Goal: Task Accomplishment & Management: Complete application form

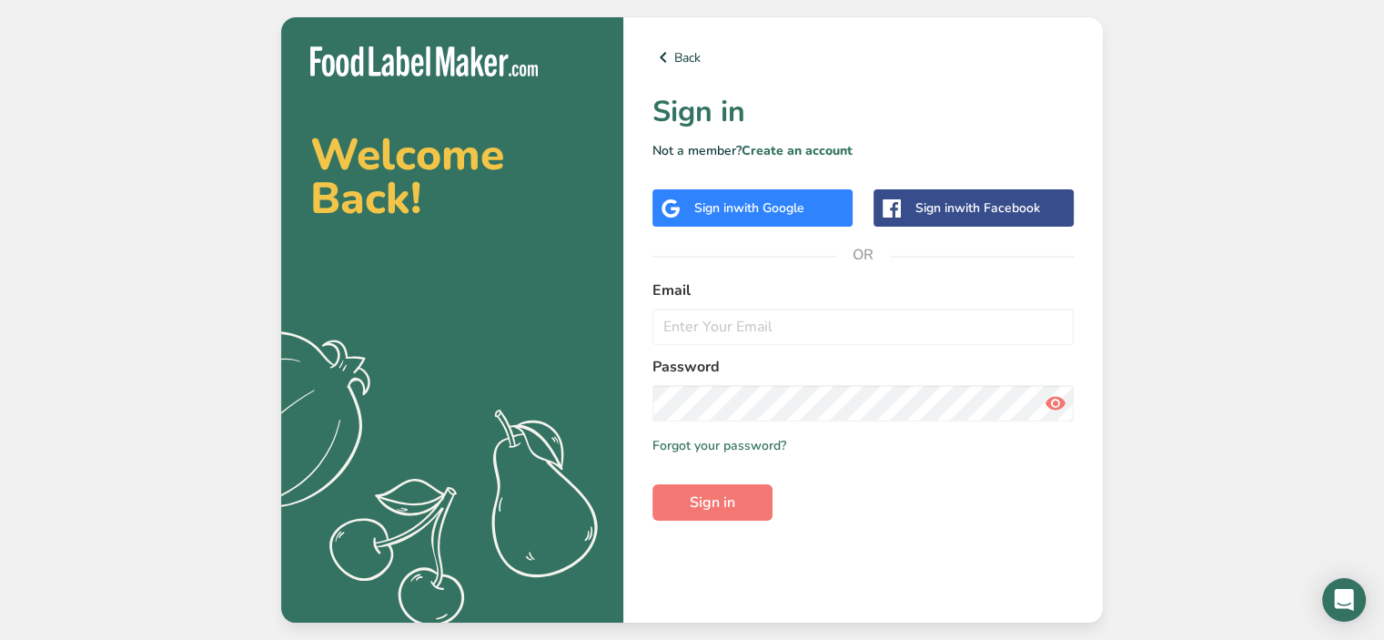
click at [768, 219] on div "Sign in with Google" at bounding box center [753, 207] width 200 height 37
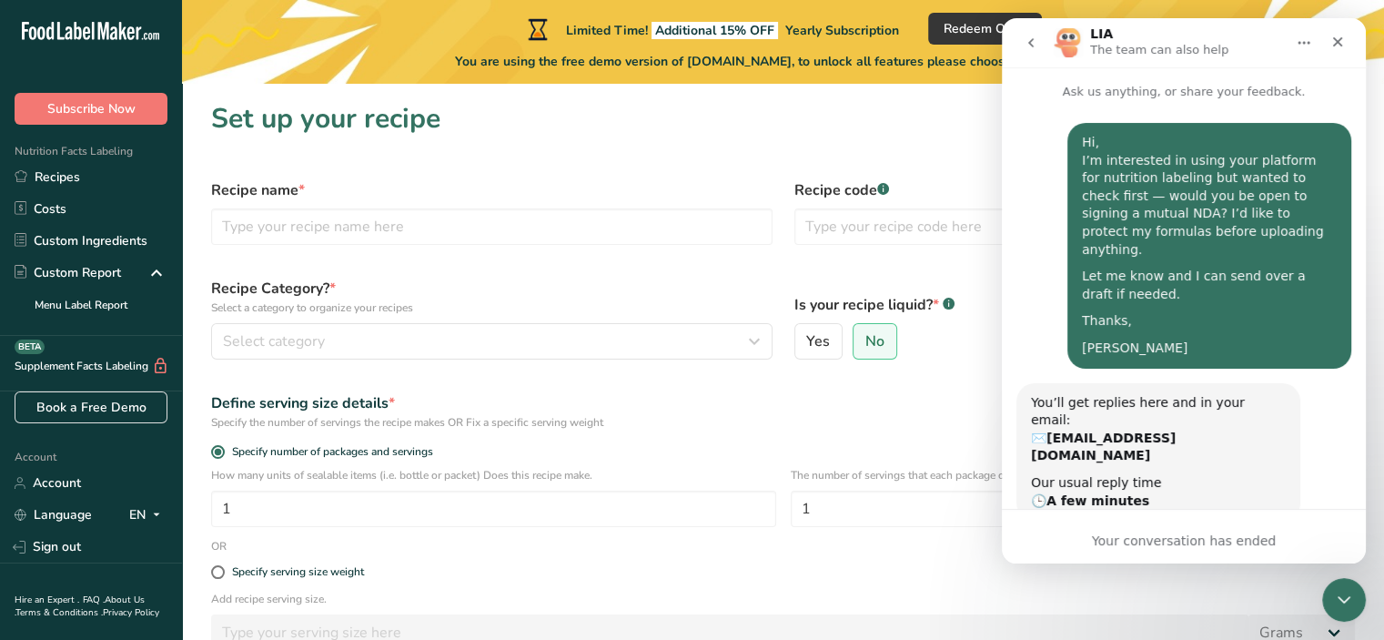
click at [1344, 35] on icon "Close" at bounding box center [1338, 42] width 15 height 15
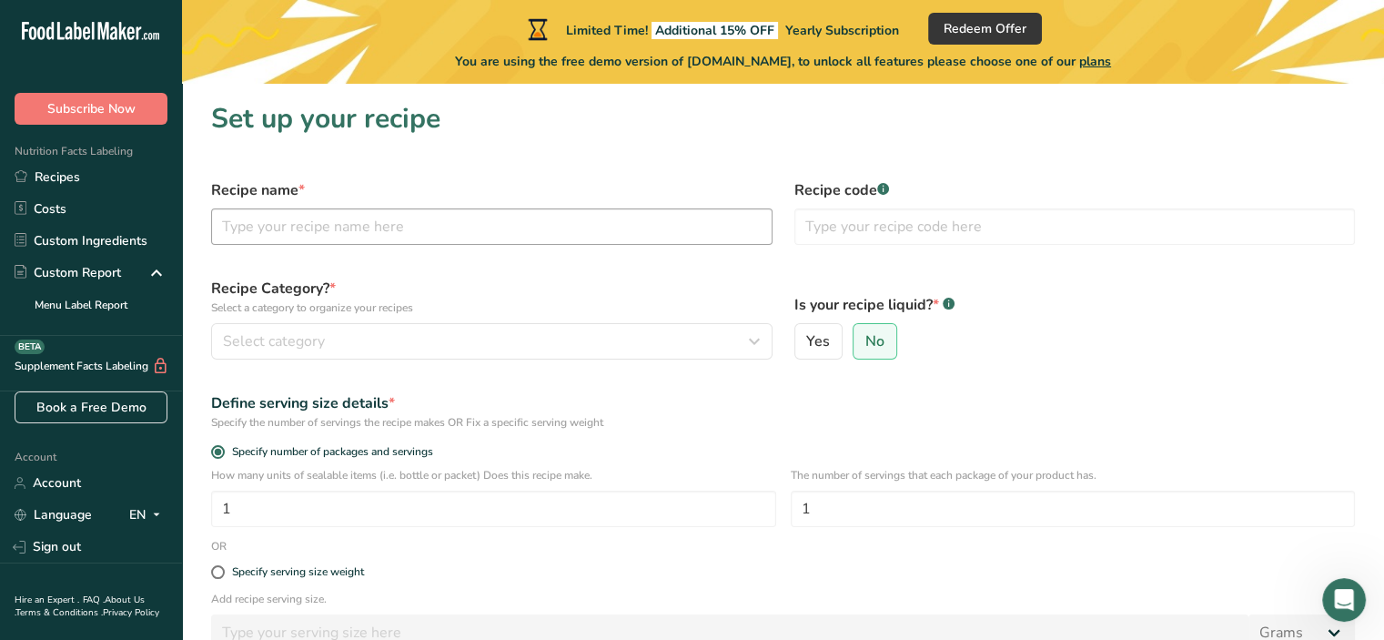
scroll to position [1727, 0]
click at [467, 210] on input "text" at bounding box center [492, 226] width 562 height 36
type input "Jupiter Jewel"
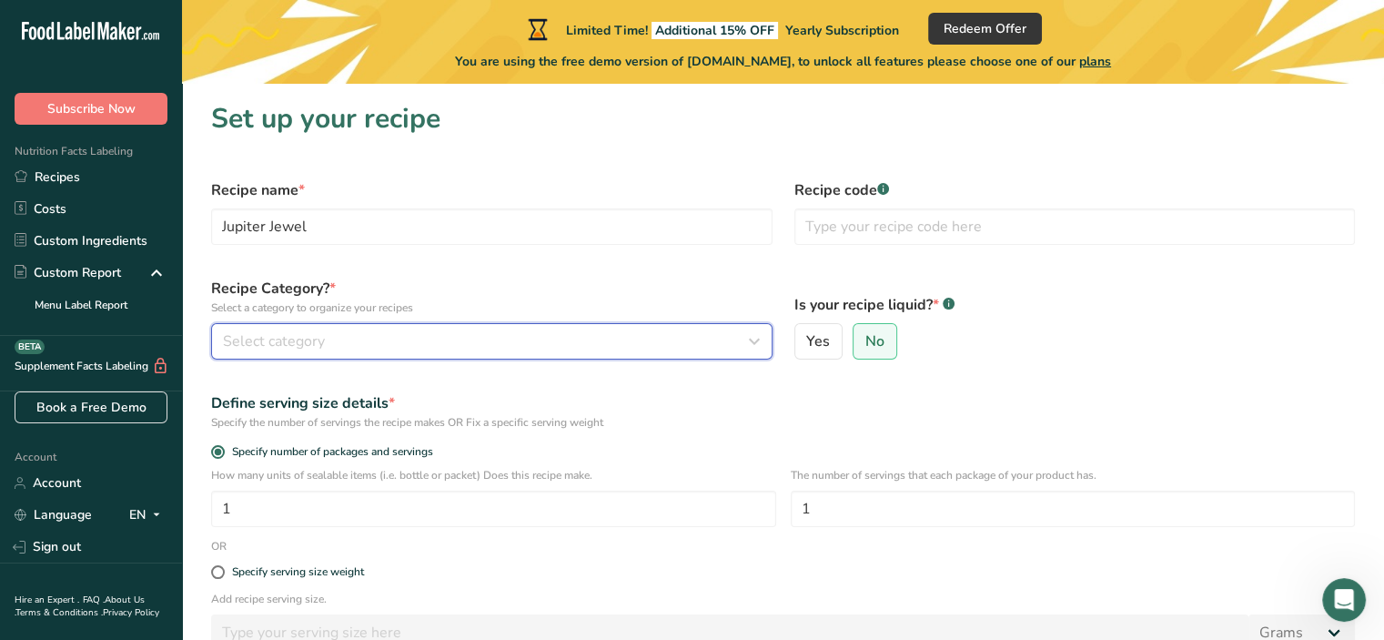
click at [363, 345] on div "Select category" at bounding box center [486, 341] width 527 height 22
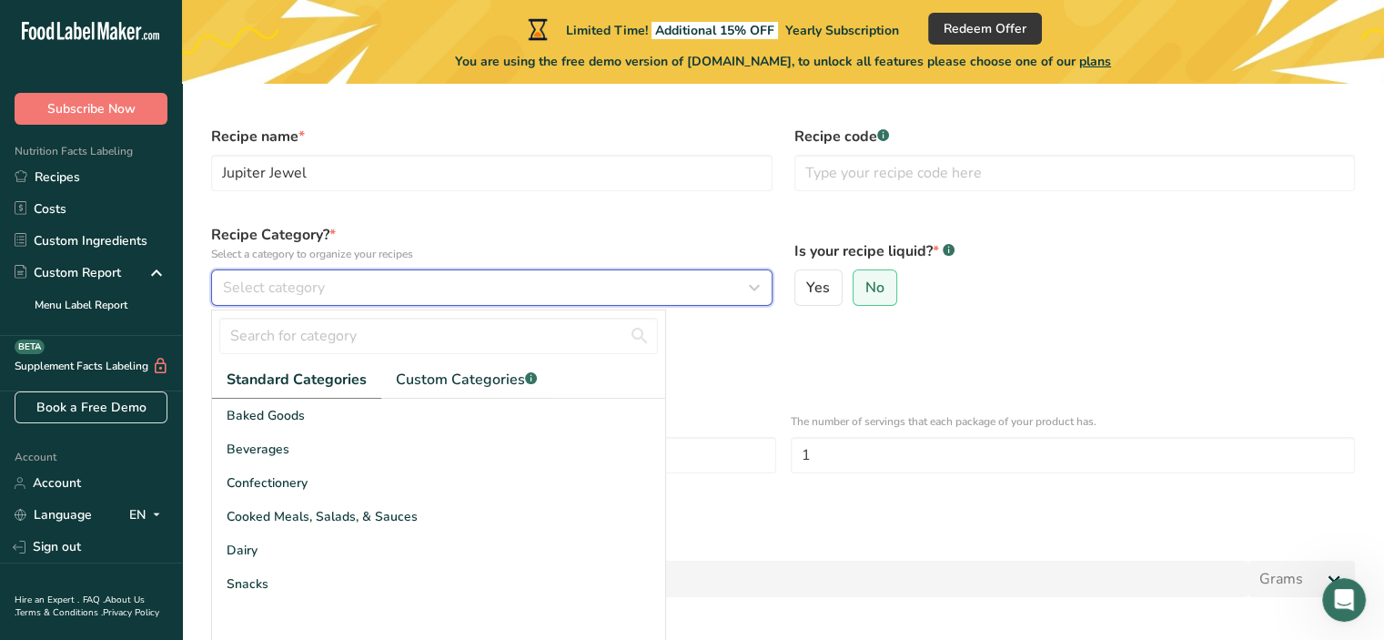
scroll to position [57, 0]
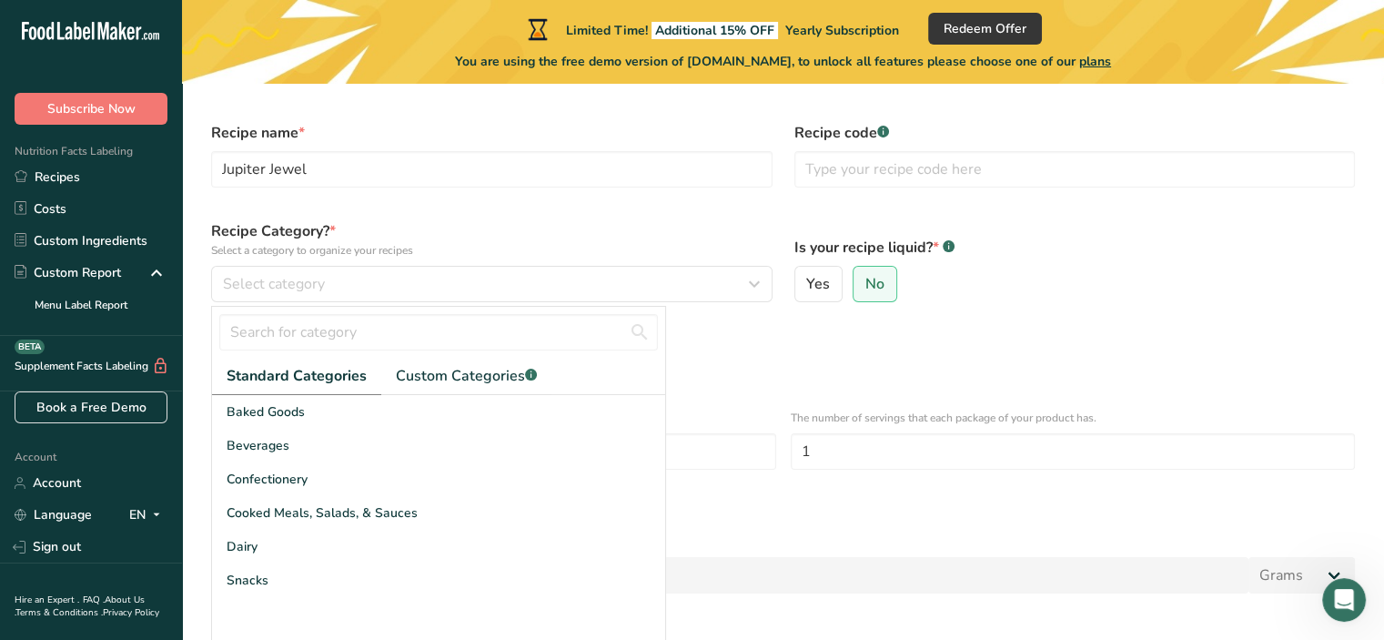
click at [375, 447] on div "Beverages" at bounding box center [438, 446] width 453 height 34
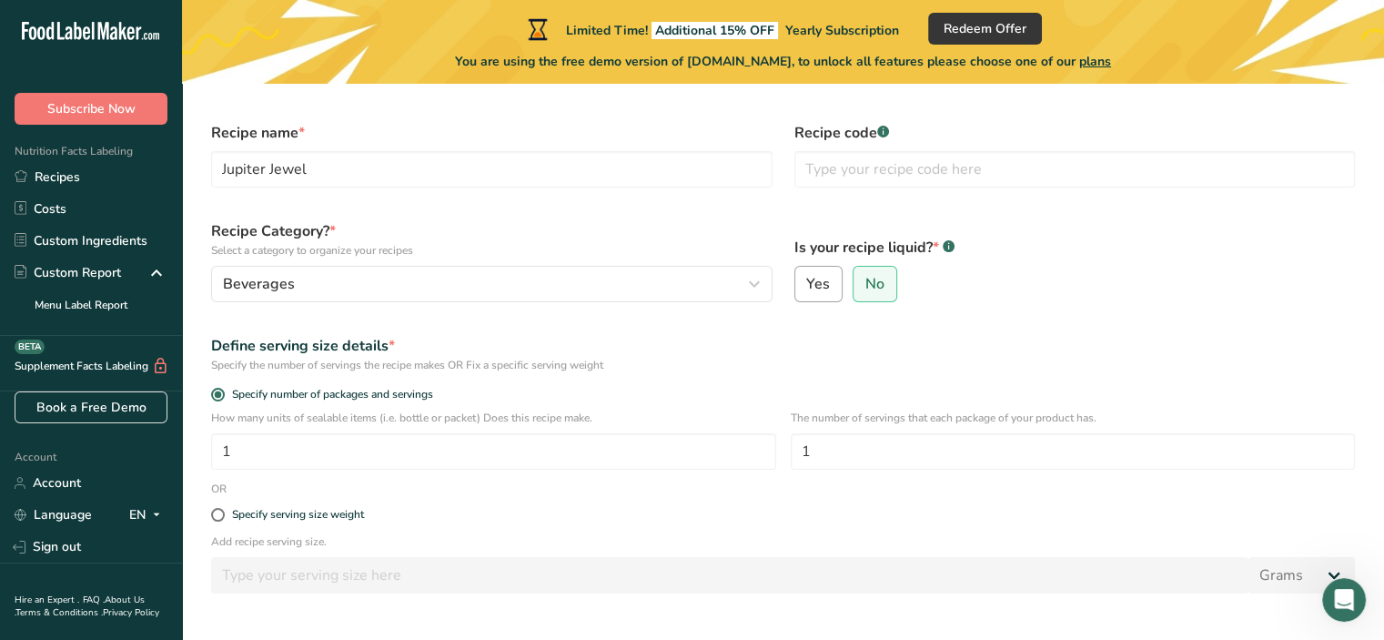
click at [836, 283] on label "Yes" at bounding box center [819, 284] width 49 height 36
click at [807, 283] on input "Yes" at bounding box center [802, 285] width 12 height 12
radio input "true"
radio input "false"
select select "22"
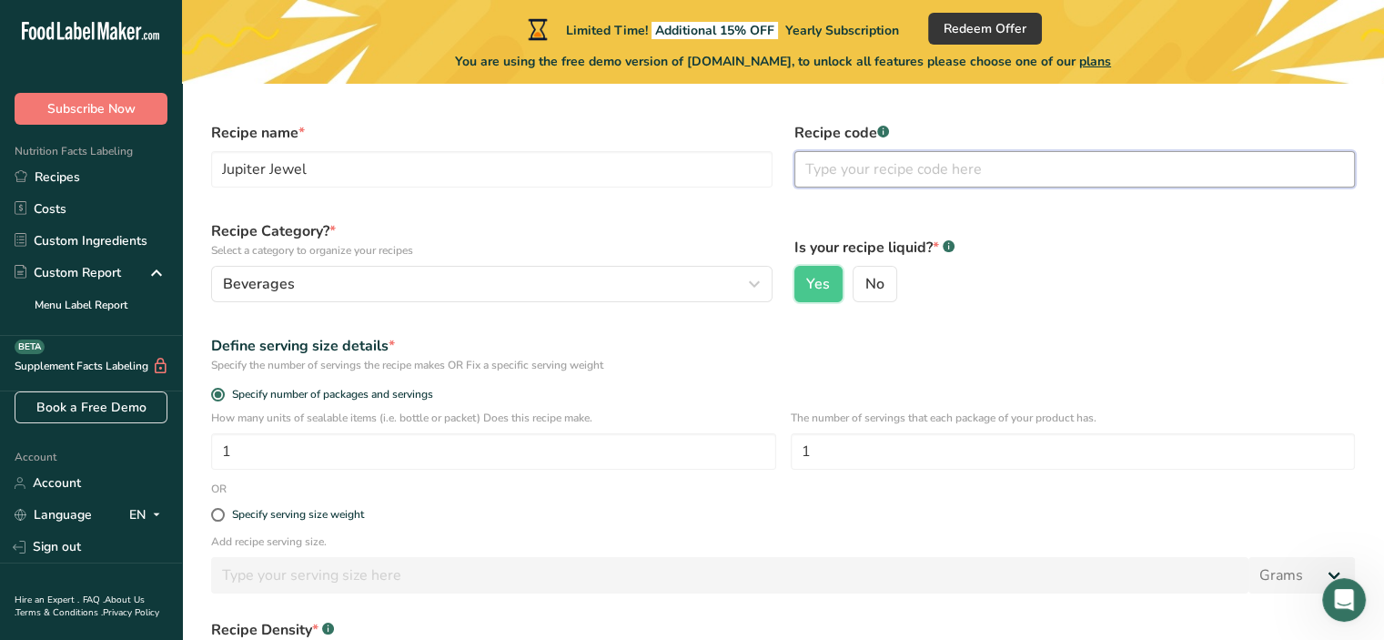
click at [903, 167] on input "text" at bounding box center [1076, 169] width 562 height 36
type input "0001"
click at [946, 451] on input "1" at bounding box center [1073, 451] width 565 height 36
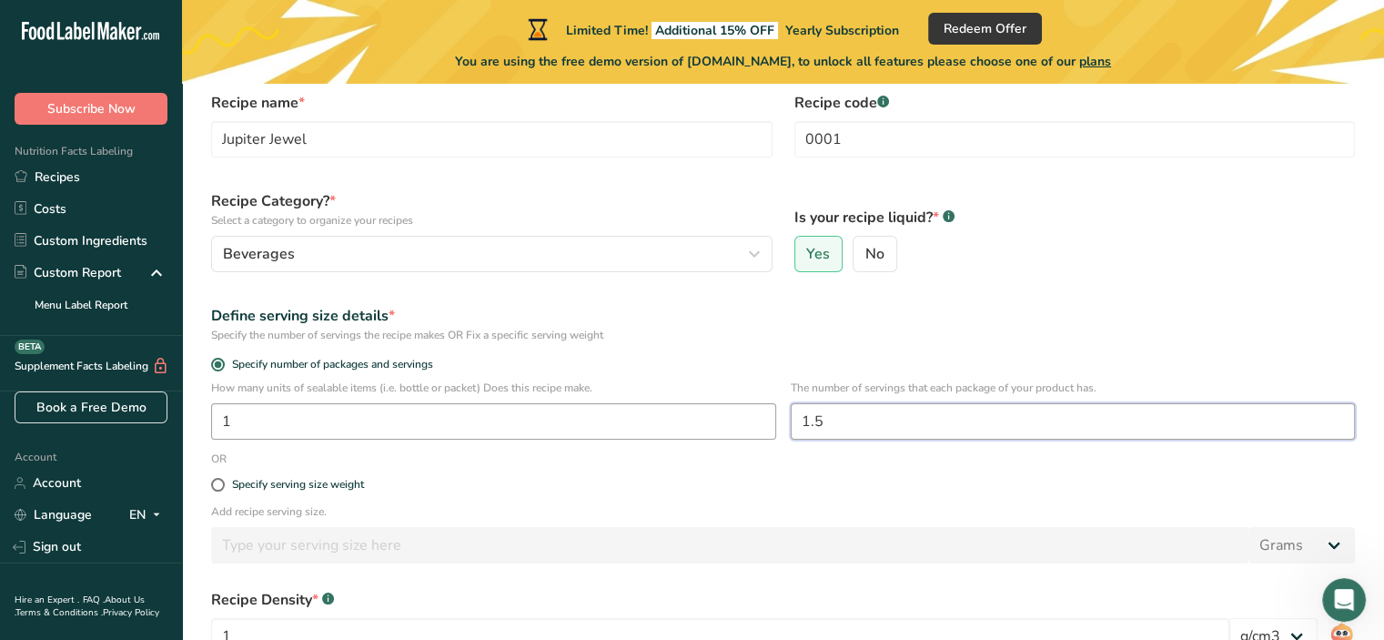
scroll to position [89, 0]
type input "1.5"
click at [328, 483] on div "Specify serving size weight" at bounding box center [298, 483] width 132 height 14
click at [223, 483] on input "Specify serving size weight" at bounding box center [217, 483] width 12 height 12
radio input "true"
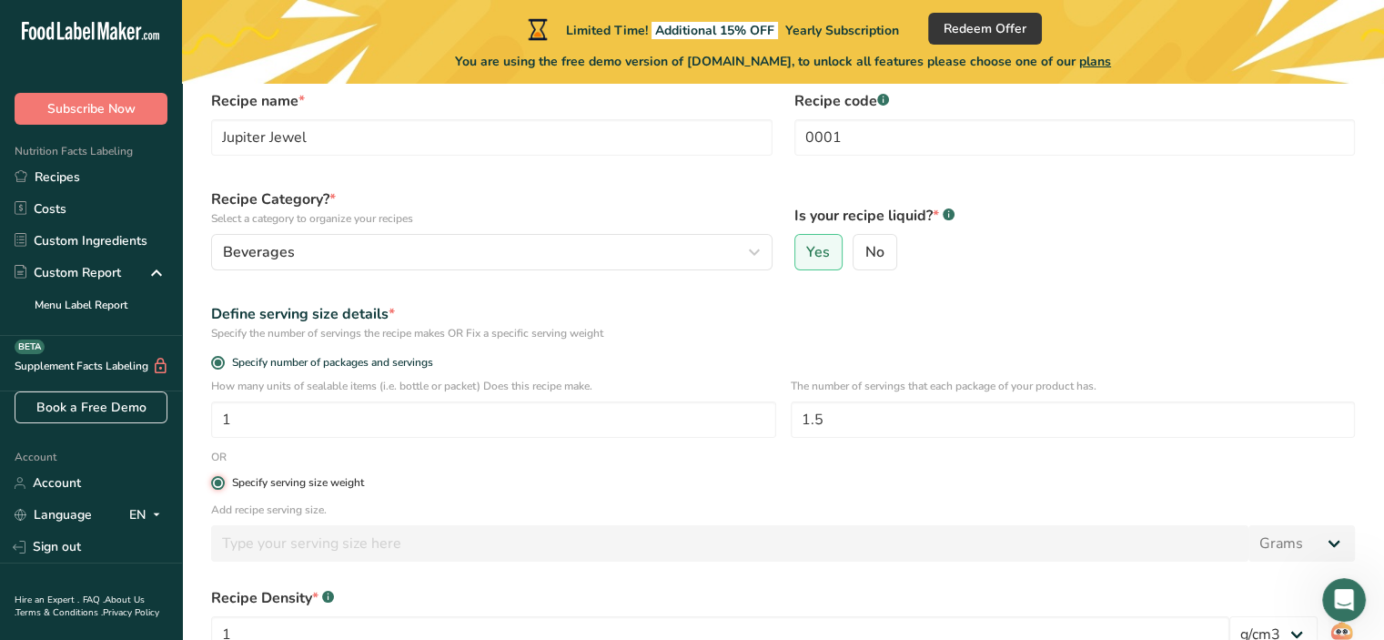
radio input "false"
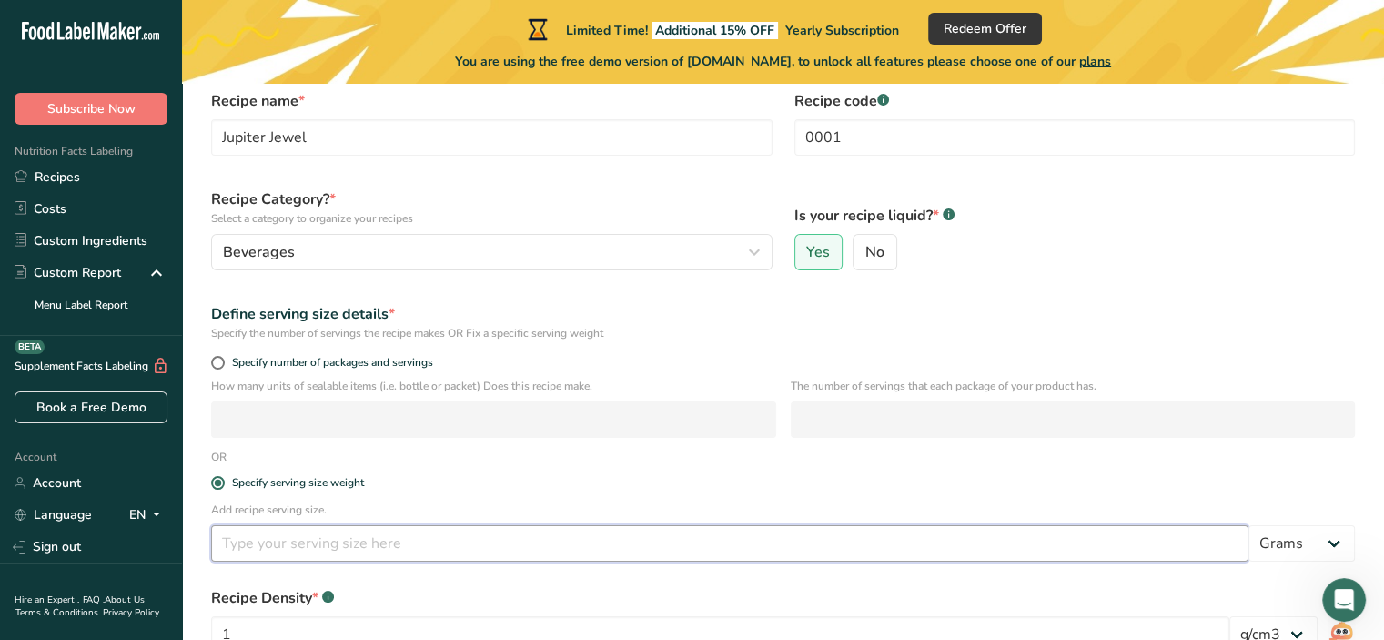
click at [546, 544] on input "number" at bounding box center [730, 543] width 1038 height 36
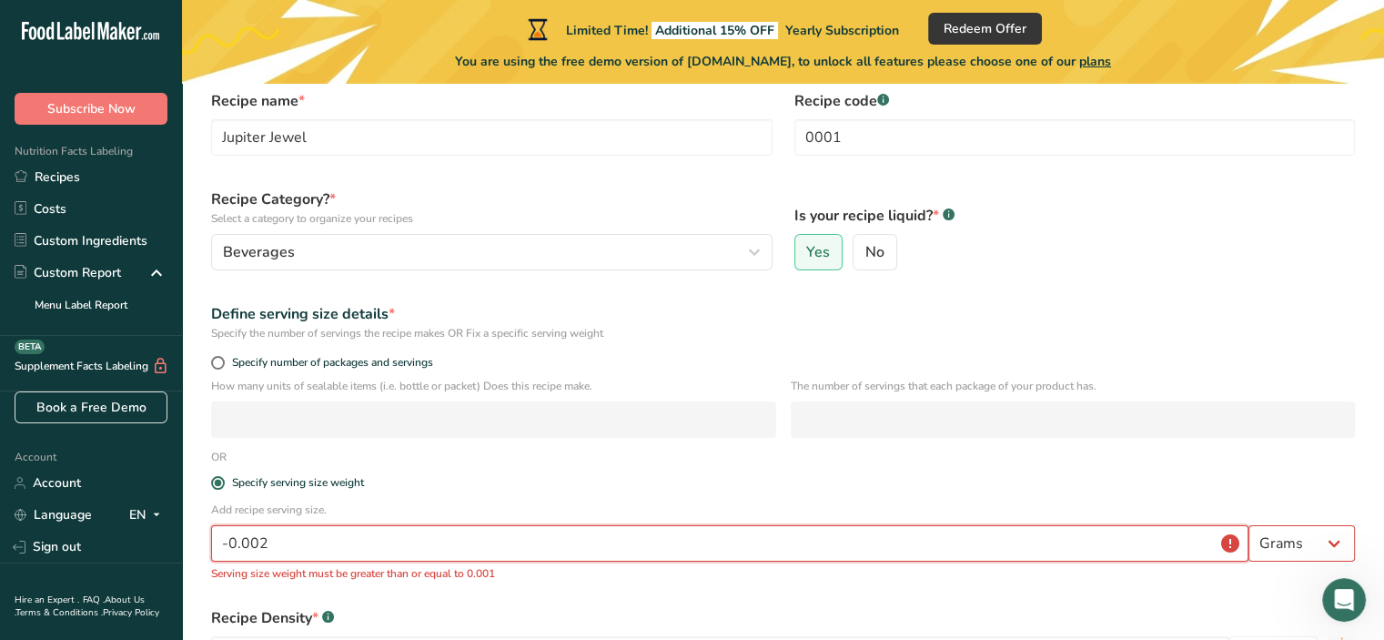
scroll to position [127, 0]
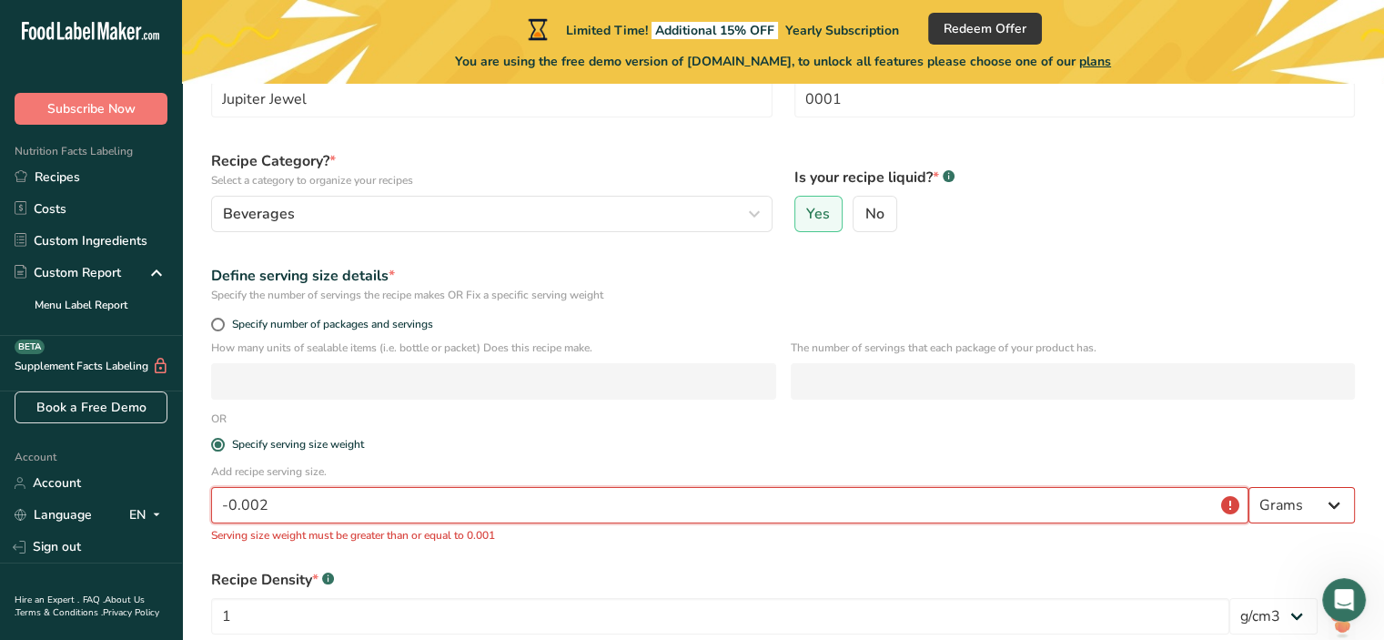
type input "-0.002"
click at [1315, 508] on select "Grams kg mg mcg lb oz l mL fl oz tbsp tsp cup qt gallon" at bounding box center [1302, 505] width 106 height 36
select select "5"
click at [1249, 487] on select "Grams kg mg mcg lb oz l mL fl oz tbsp tsp cup qt gallon" at bounding box center [1302, 505] width 106 height 36
drag, startPoint x: 754, startPoint y: 505, endPoint x: 14, endPoint y: 512, distance: 740.0
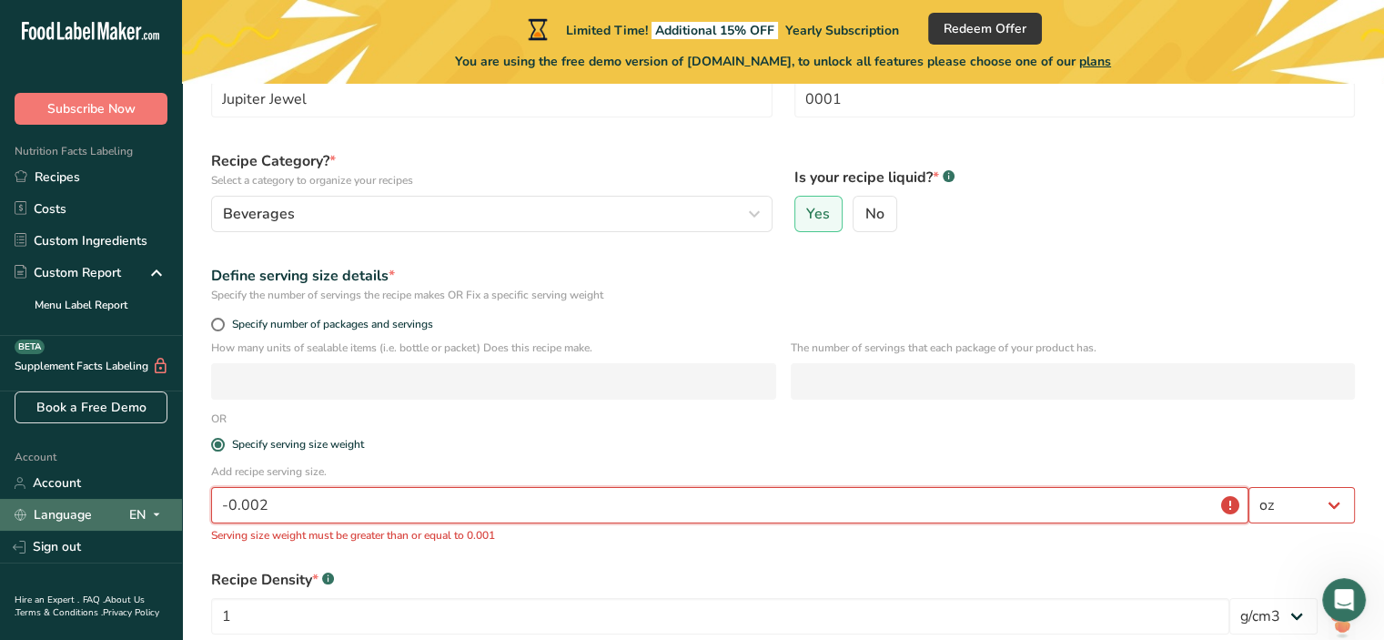
click at [14, 512] on div ".a-20{fill:#fff;} Subscribe Now Nutrition Facts Labeling Recipes Costs Custom I…" at bounding box center [692, 347] width 1384 height 948
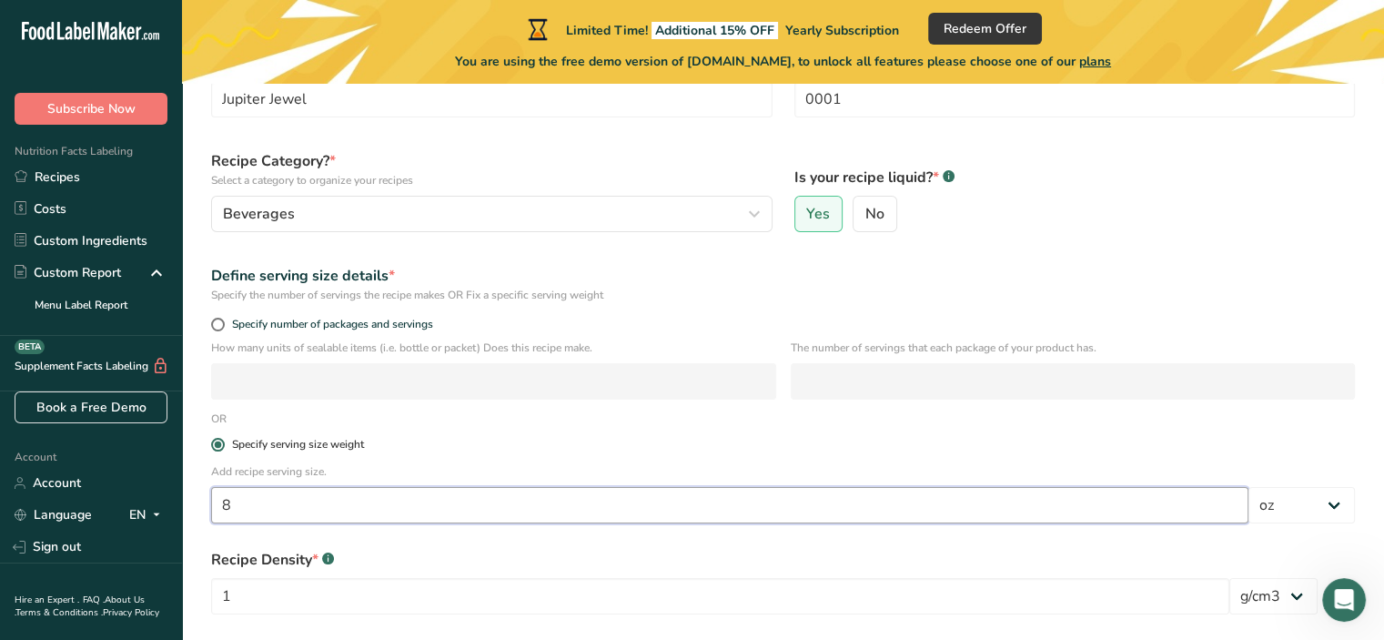
type input "8"
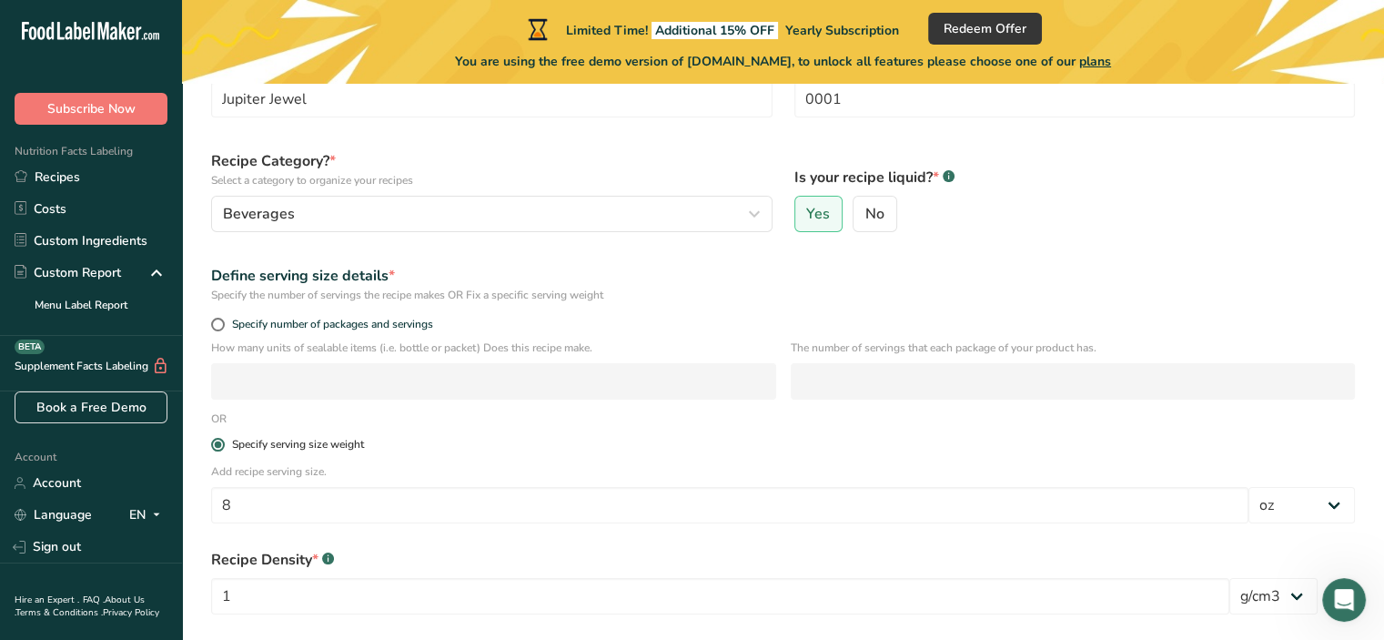
click at [408, 440] on label "Specify serving size weight" at bounding box center [783, 445] width 1144 height 14
click at [223, 440] on input "Specify serving size weight" at bounding box center [217, 445] width 12 height 12
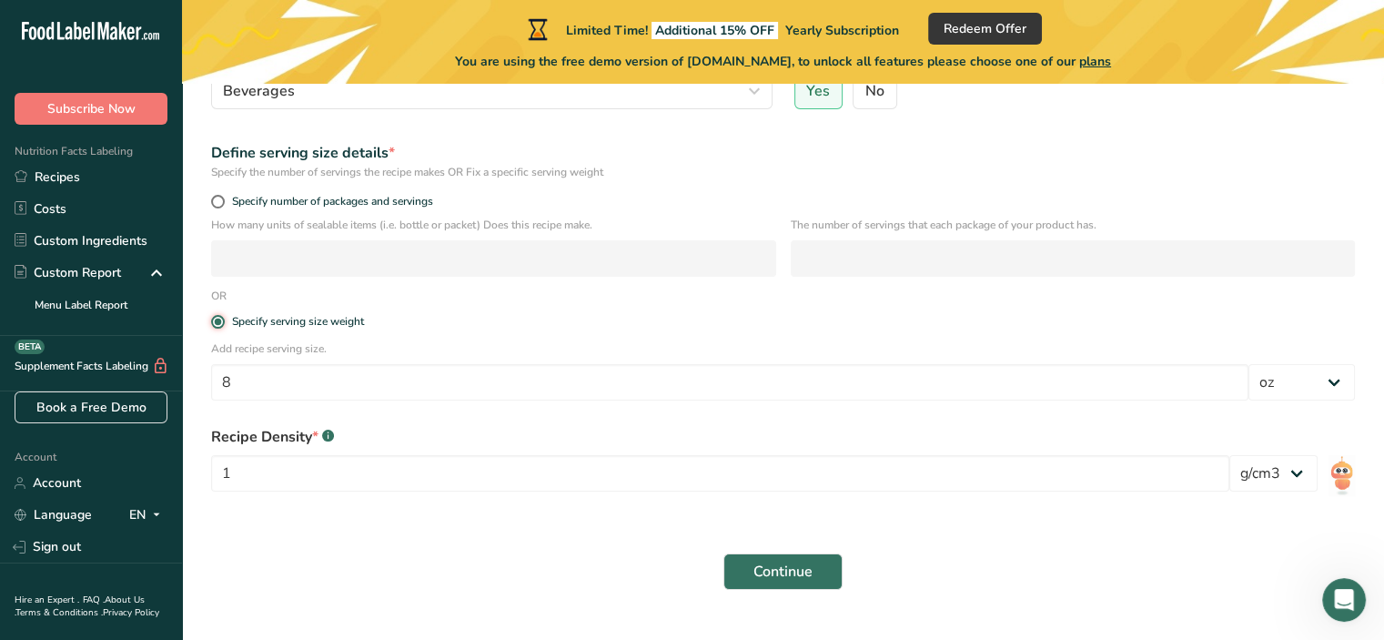
scroll to position [251, 0]
click at [1282, 471] on select "lb/ft3 g/cm3" at bounding box center [1274, 472] width 88 height 36
click at [1282, 469] on select "lb/ft3 g/cm3" at bounding box center [1274, 472] width 88 height 36
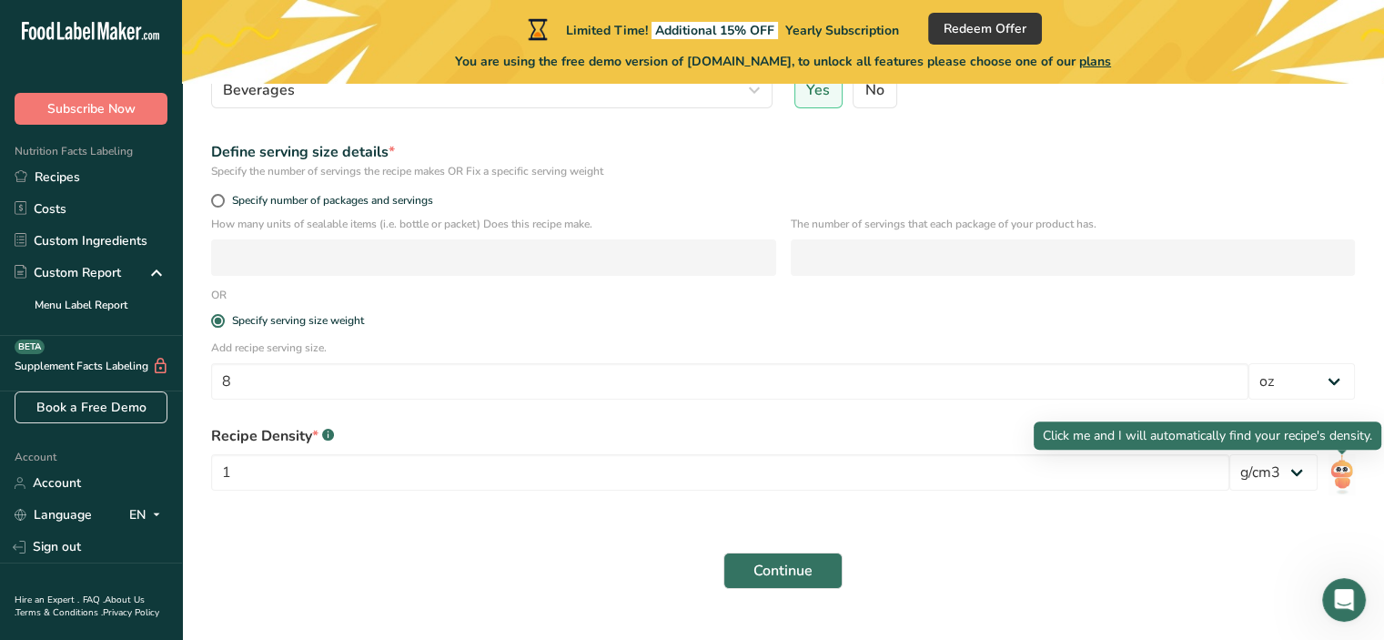
click at [1340, 467] on img at bounding box center [1342, 474] width 26 height 41
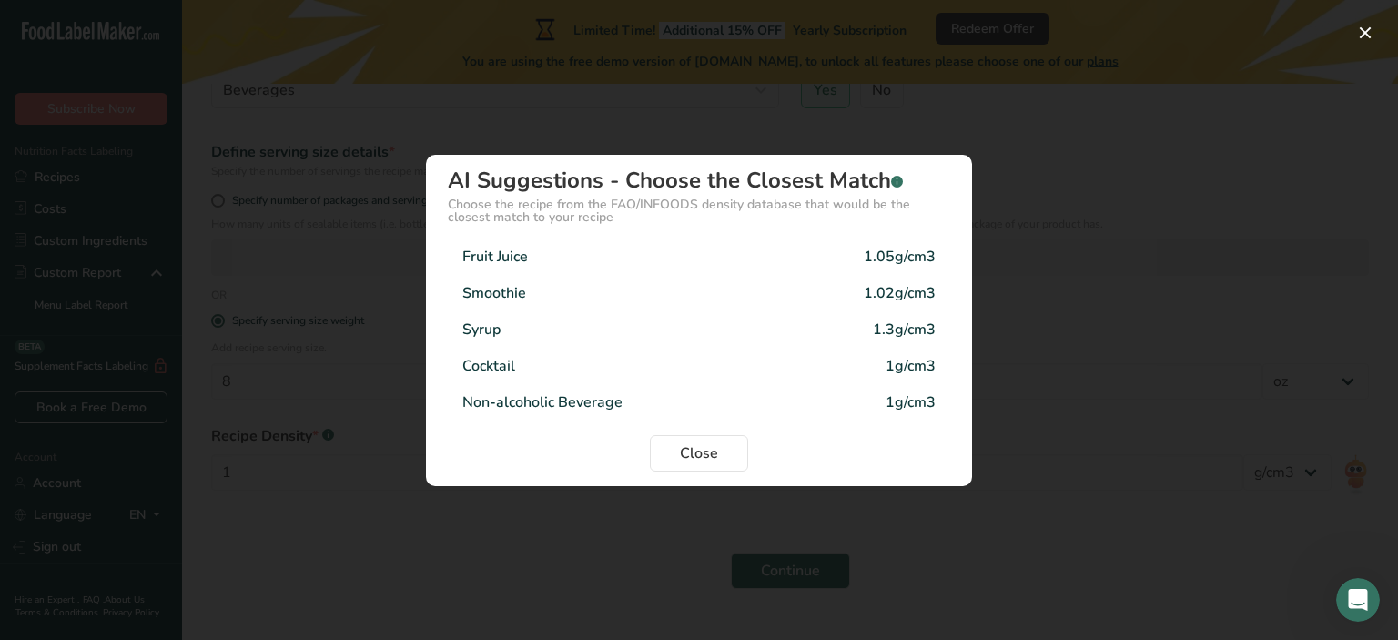
click at [921, 399] on div "1g/cm3" at bounding box center [911, 402] width 50 height 22
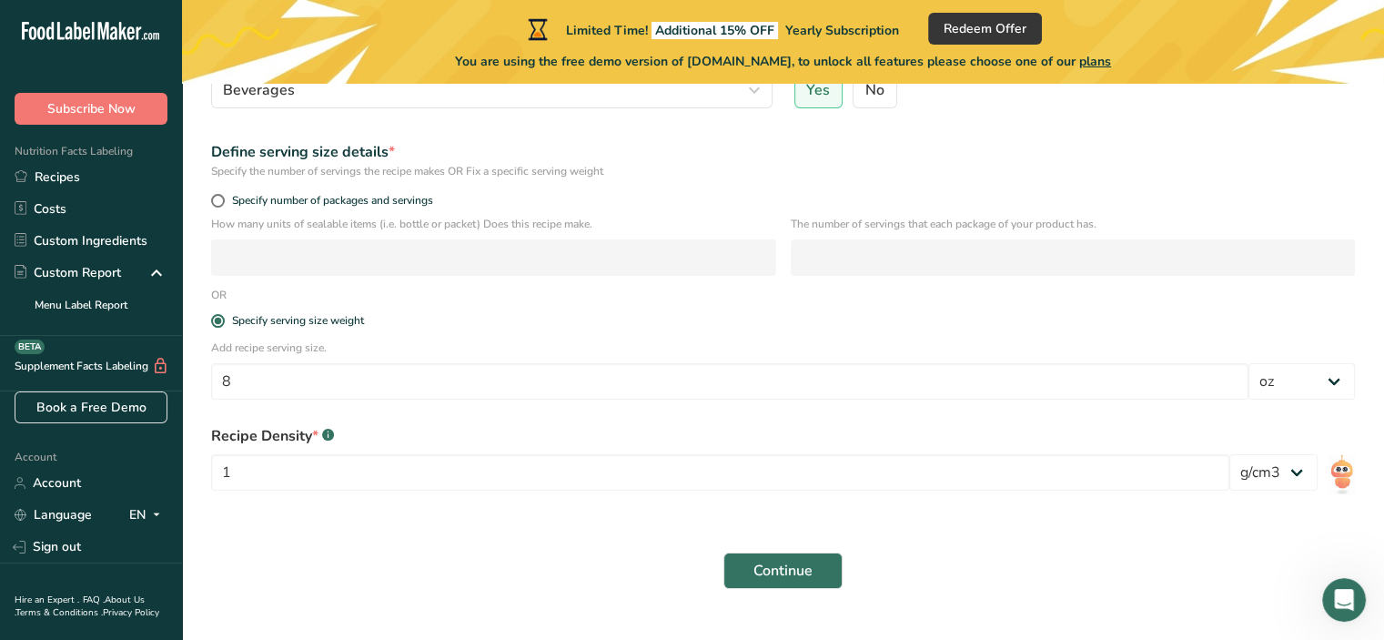
scroll to position [288, 0]
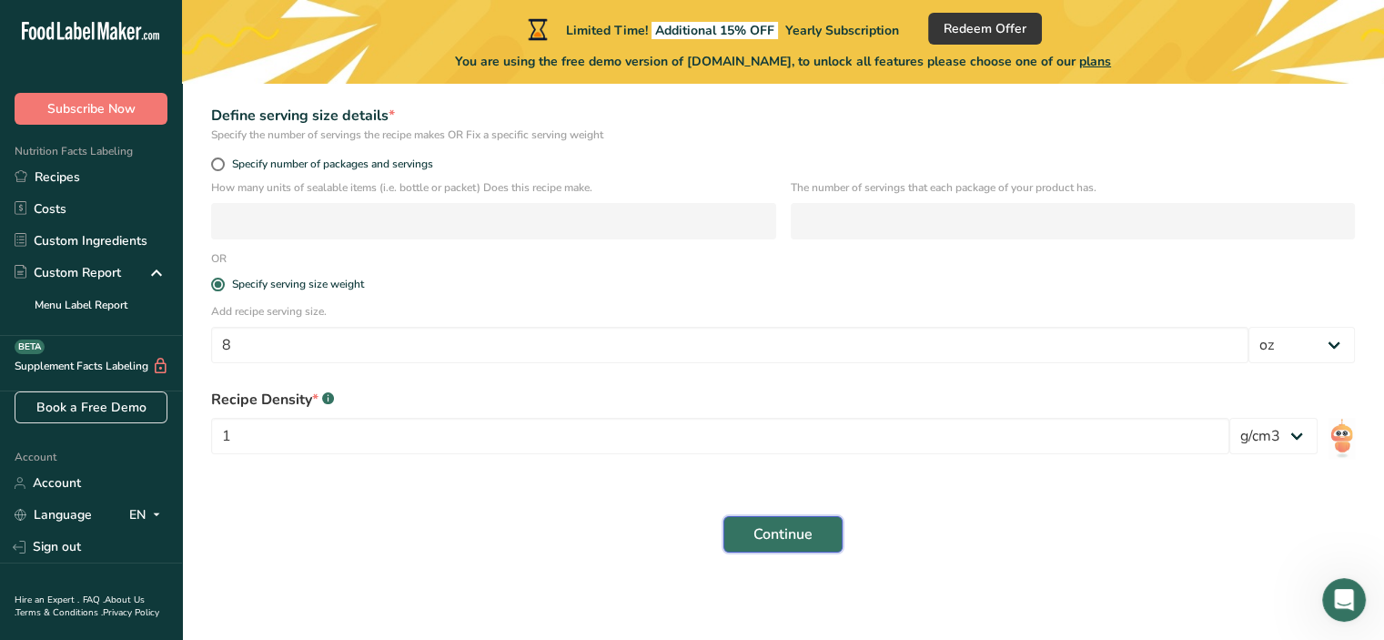
click at [791, 534] on span "Continue" at bounding box center [783, 534] width 59 height 22
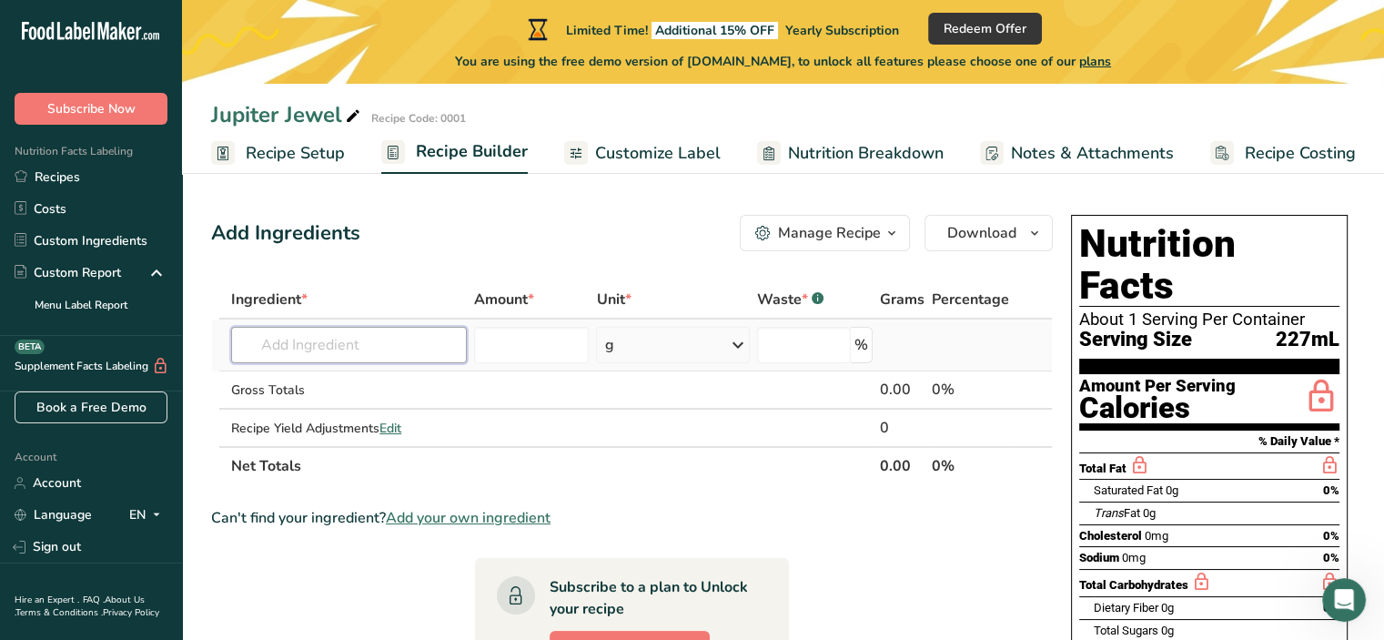
click at [312, 338] on input "text" at bounding box center [349, 345] width 236 height 36
type input "Butterfly Pea Flower"
click at [349, 410] on div "Add your own ingredient" at bounding box center [349, 411] width 207 height 19
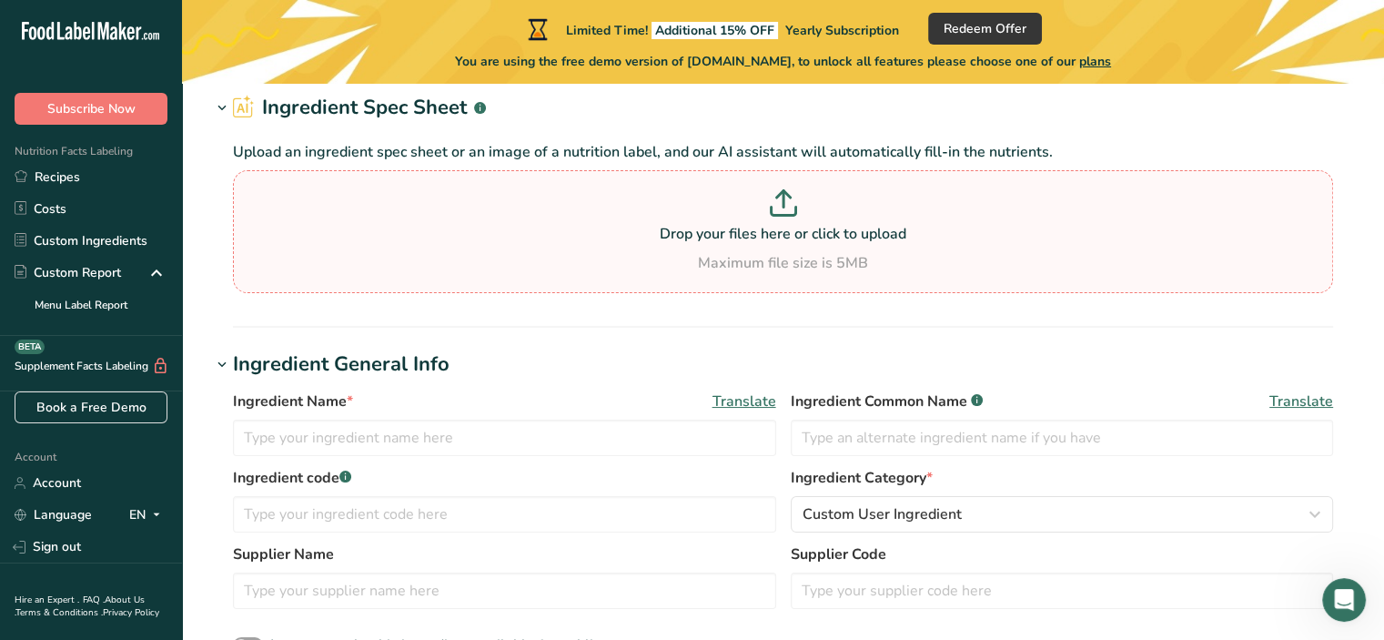
scroll to position [91, 0]
click at [354, 436] on input "text" at bounding box center [504, 437] width 543 height 36
type input "Butterfly Pea Flower"
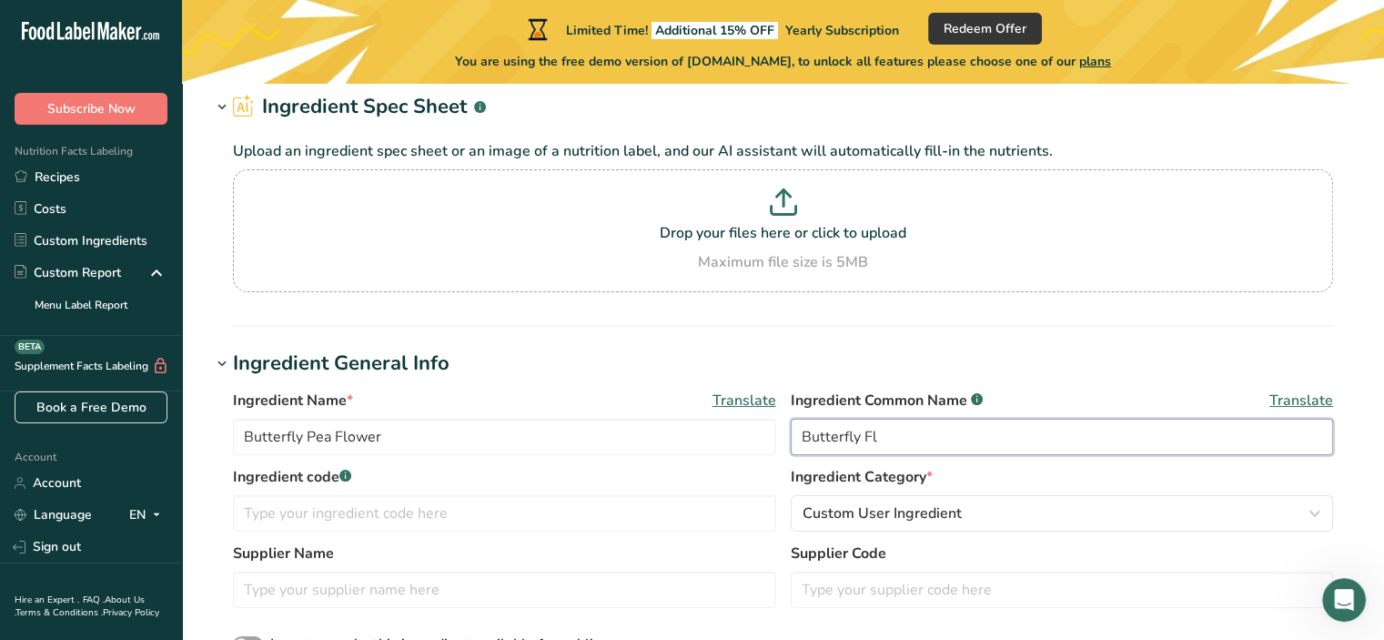
type input "Butterfly Fl"
click at [219, 107] on icon at bounding box center [222, 107] width 16 height 25
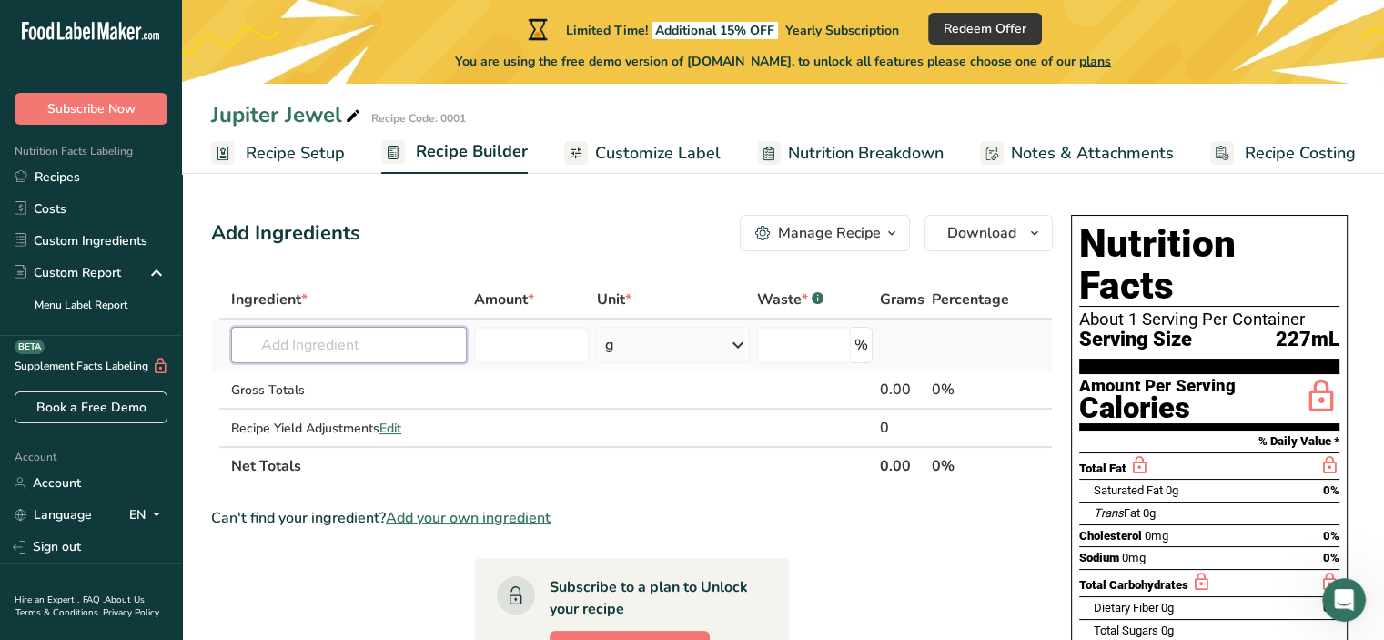
click at [384, 343] on input "text" at bounding box center [349, 345] width 236 height 36
type input "butterfly flower"
click at [353, 411] on div "Add your own ingredient" at bounding box center [349, 411] width 207 height 19
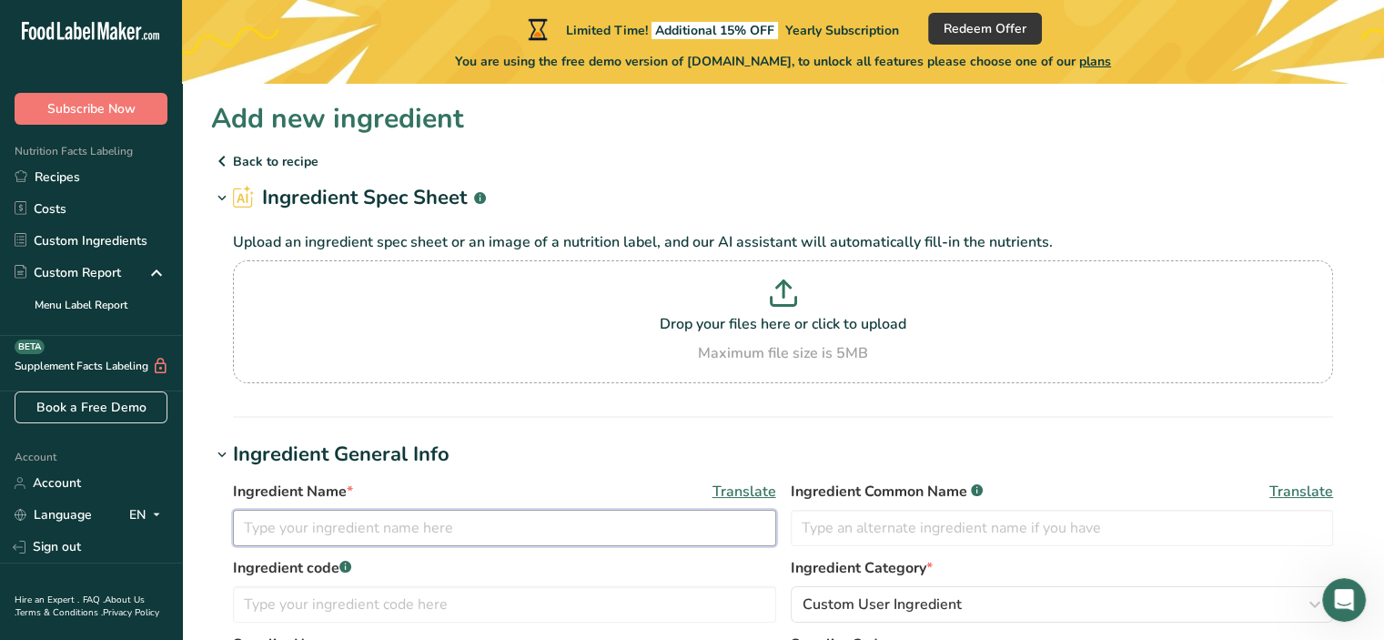
click at [387, 523] on input "text" at bounding box center [504, 528] width 543 height 36
type input "Butterfly Pea Flower"
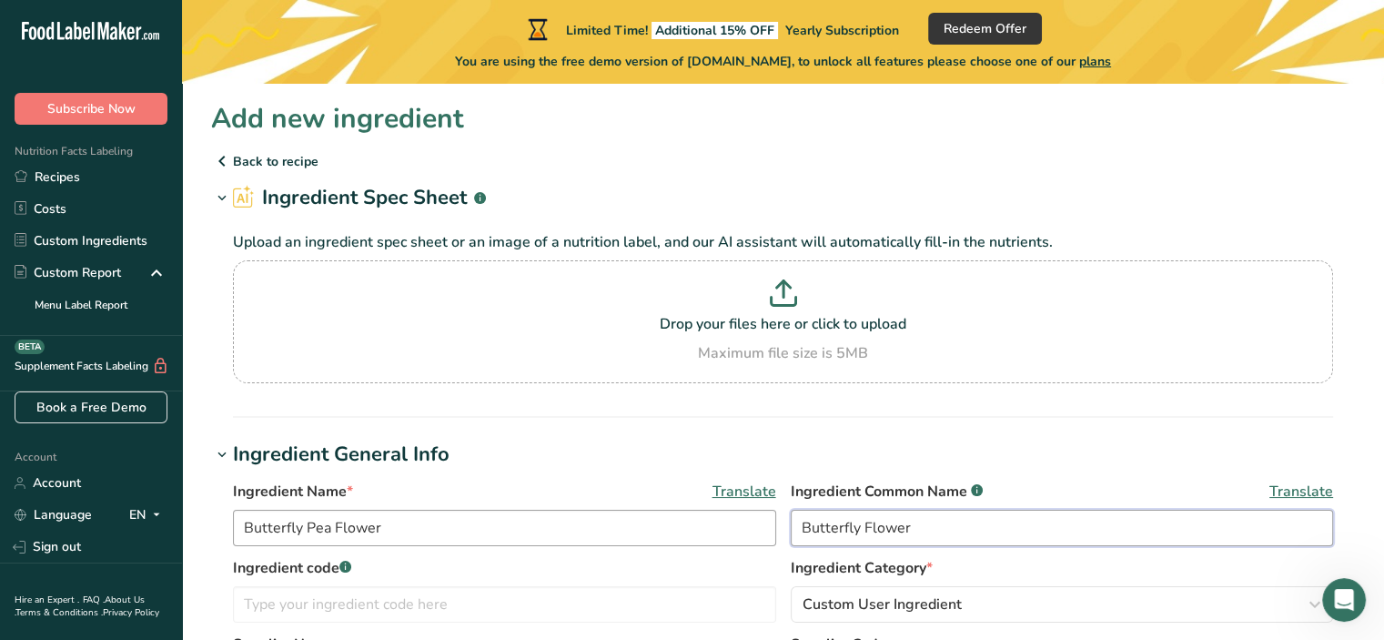
type input "Butterfly Flower"
type input "I"
type input "1001"
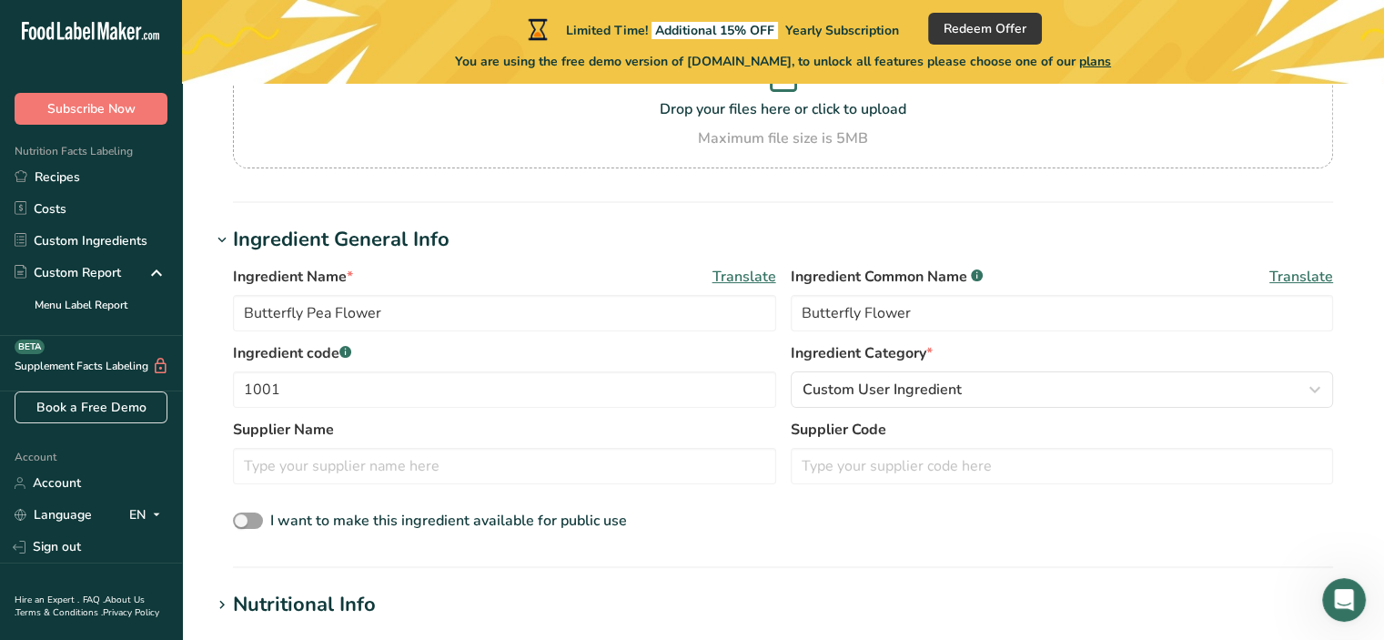
scroll to position [218, 0]
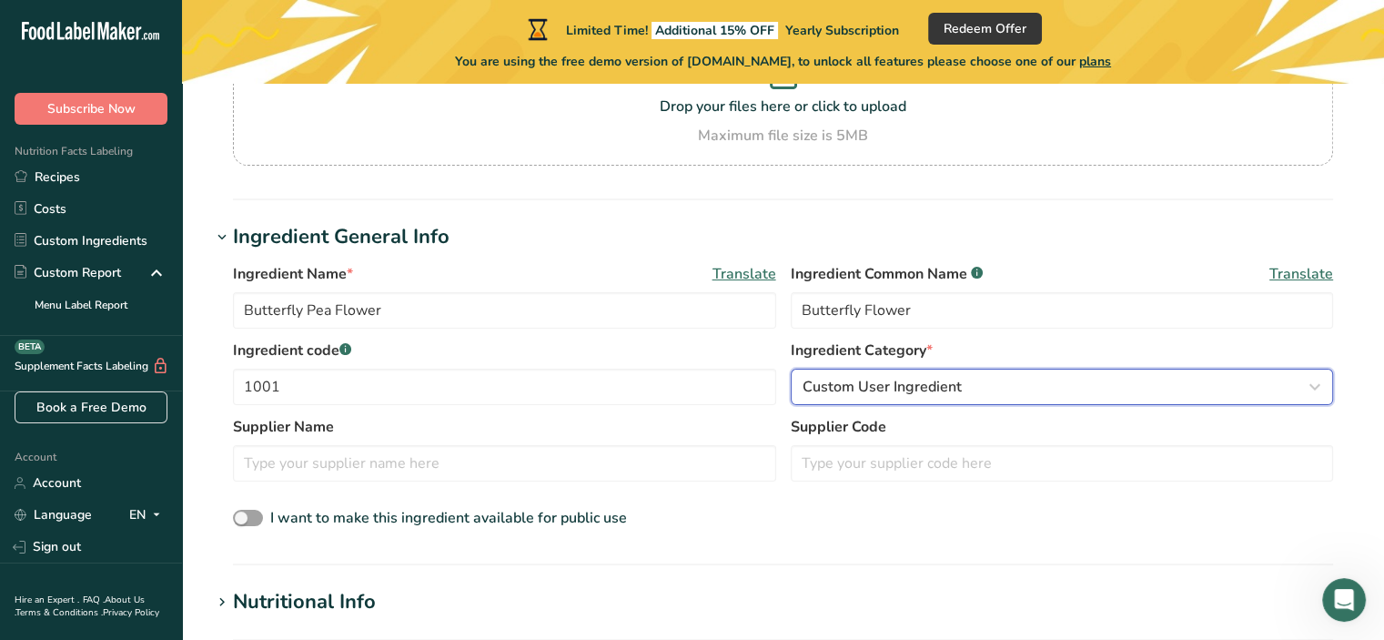
click at [905, 400] on button "Custom User Ingredient" at bounding box center [1062, 387] width 543 height 36
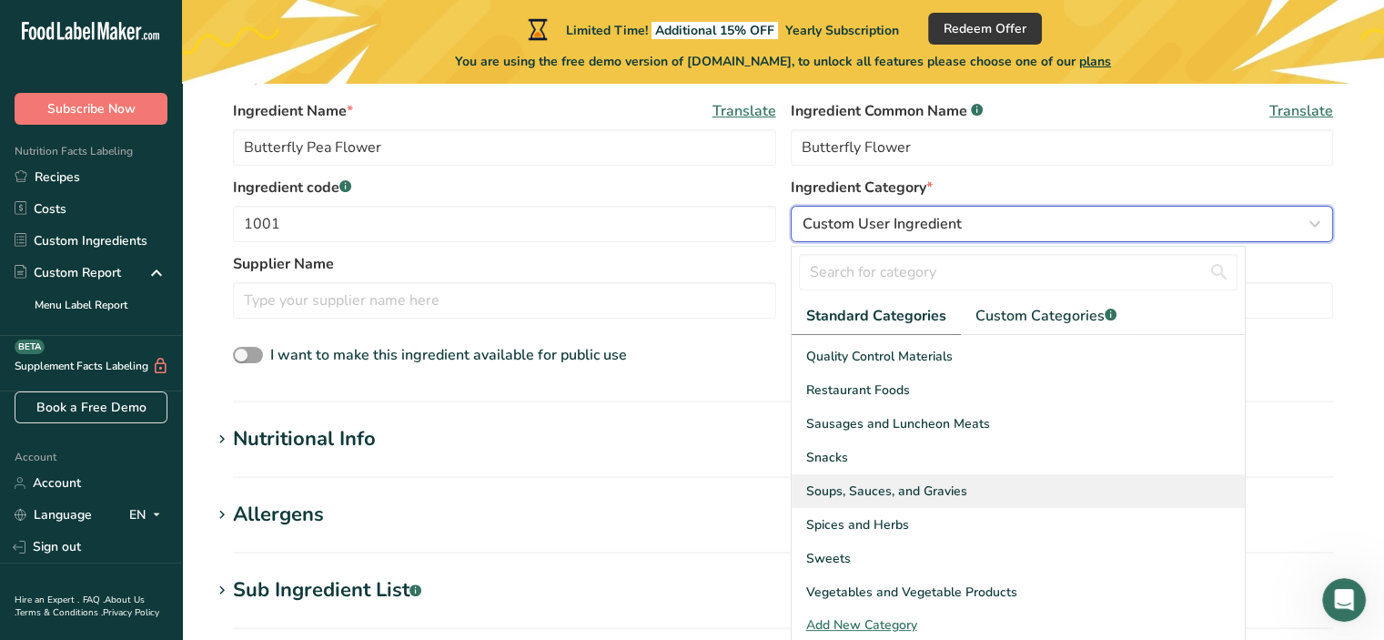
scroll to position [381, 0]
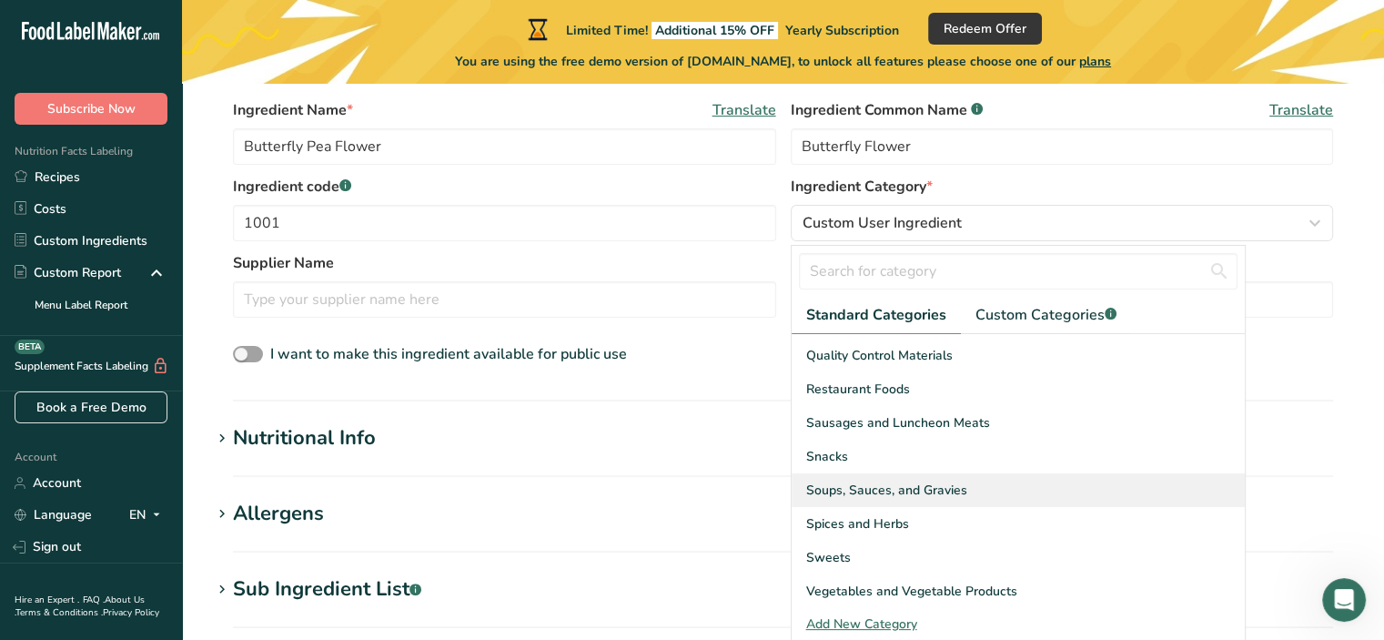
click at [958, 527] on div "Spices and Herbs" at bounding box center [1018, 524] width 453 height 34
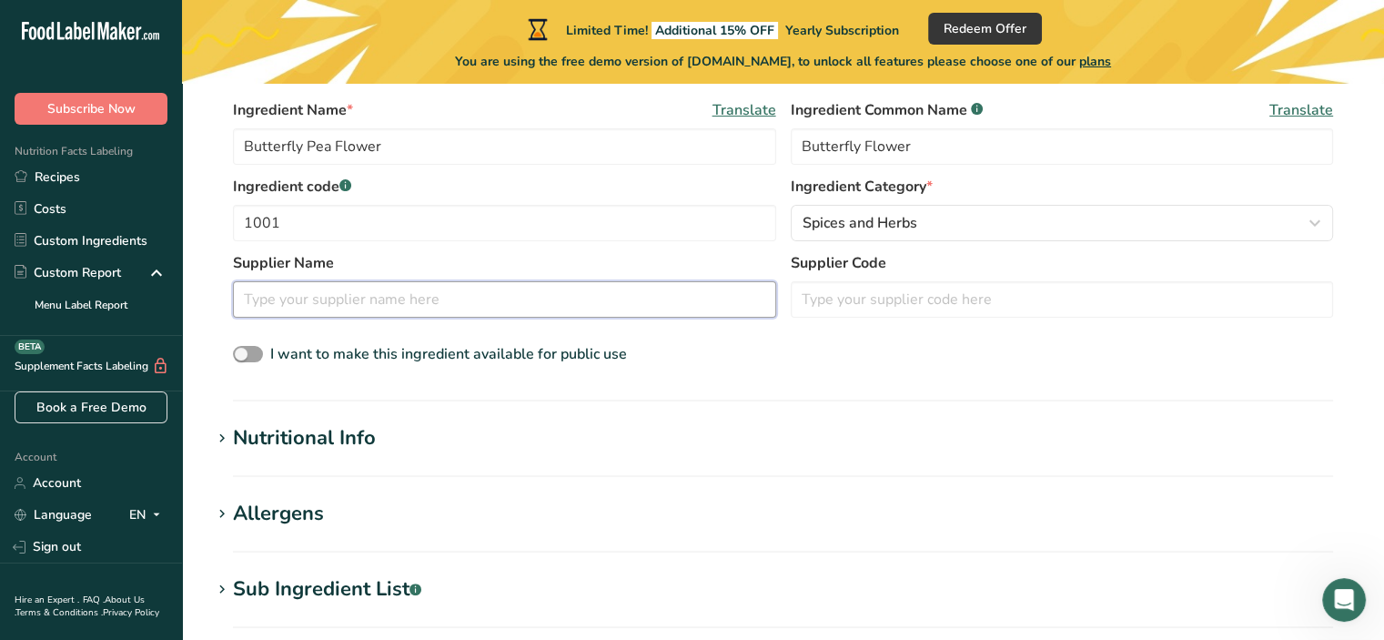
click at [515, 296] on input "text" at bounding box center [504, 299] width 543 height 36
paste input "Incas by Asiya Life Store"
type input "Incas by Asiya Life"
drag, startPoint x: 556, startPoint y: 227, endPoint x: 208, endPoint y: 203, distance: 349.4
click at [208, 203] on section "Add new ingredient Back to recipe Ingredient Spec Sheet .a-a{fill:#347362;}.b-a…" at bounding box center [783, 397] width 1202 height 1390
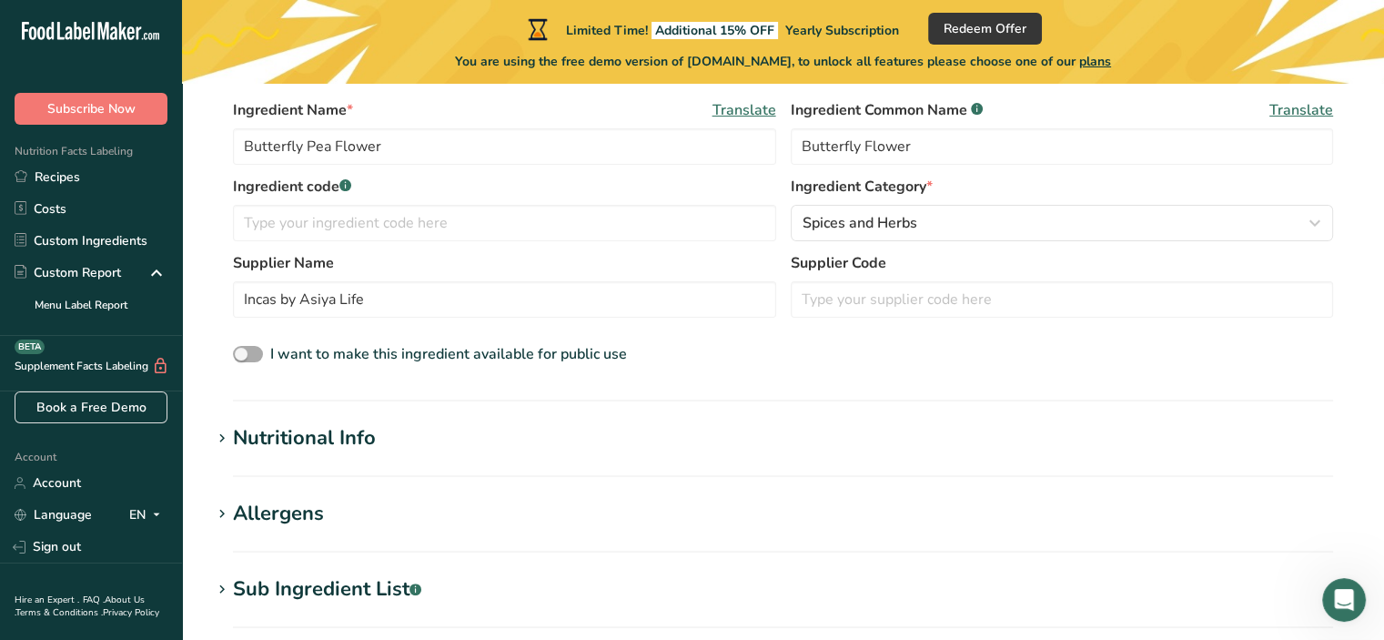
click at [240, 352] on span at bounding box center [248, 354] width 30 height 17
click at [240, 352] on input "I want to make this ingredient available for public use" at bounding box center [239, 355] width 12 height 12
click at [249, 349] on span at bounding box center [248, 354] width 30 height 17
click at [245, 349] on input "I want to make this ingredient available for public use" at bounding box center [239, 355] width 12 height 12
checkbox input "false"
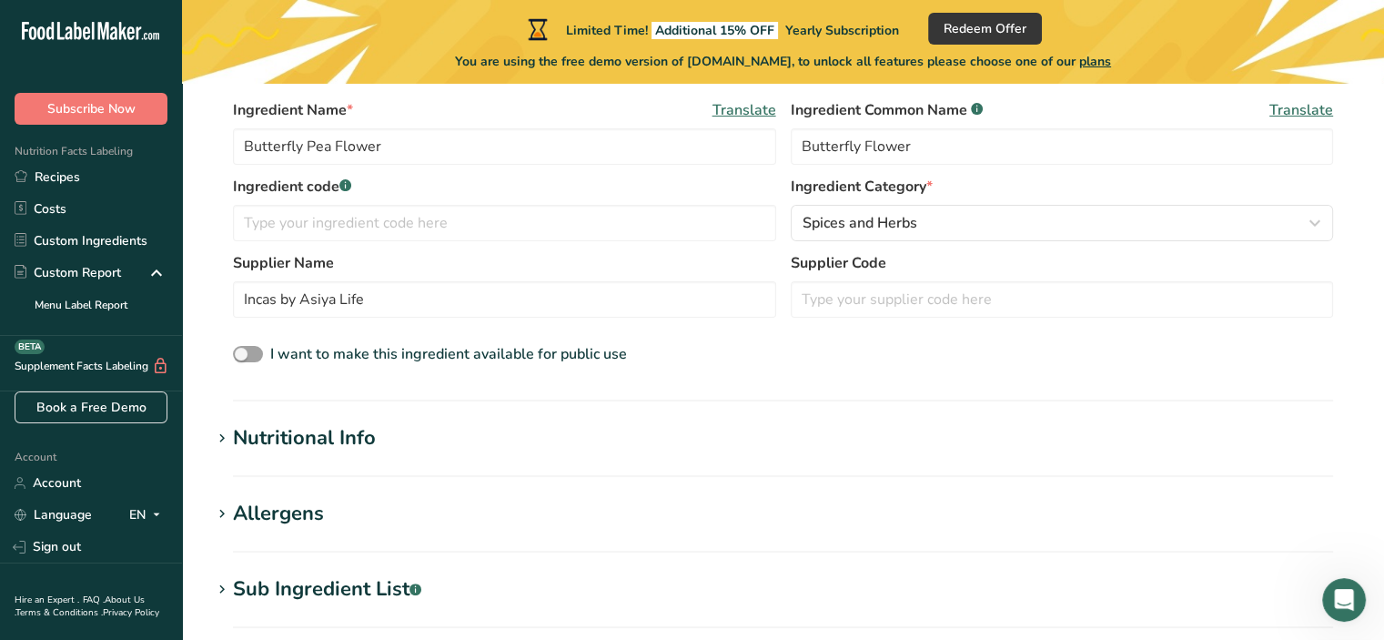
click at [316, 431] on div "Nutritional Info" at bounding box center [304, 438] width 143 height 30
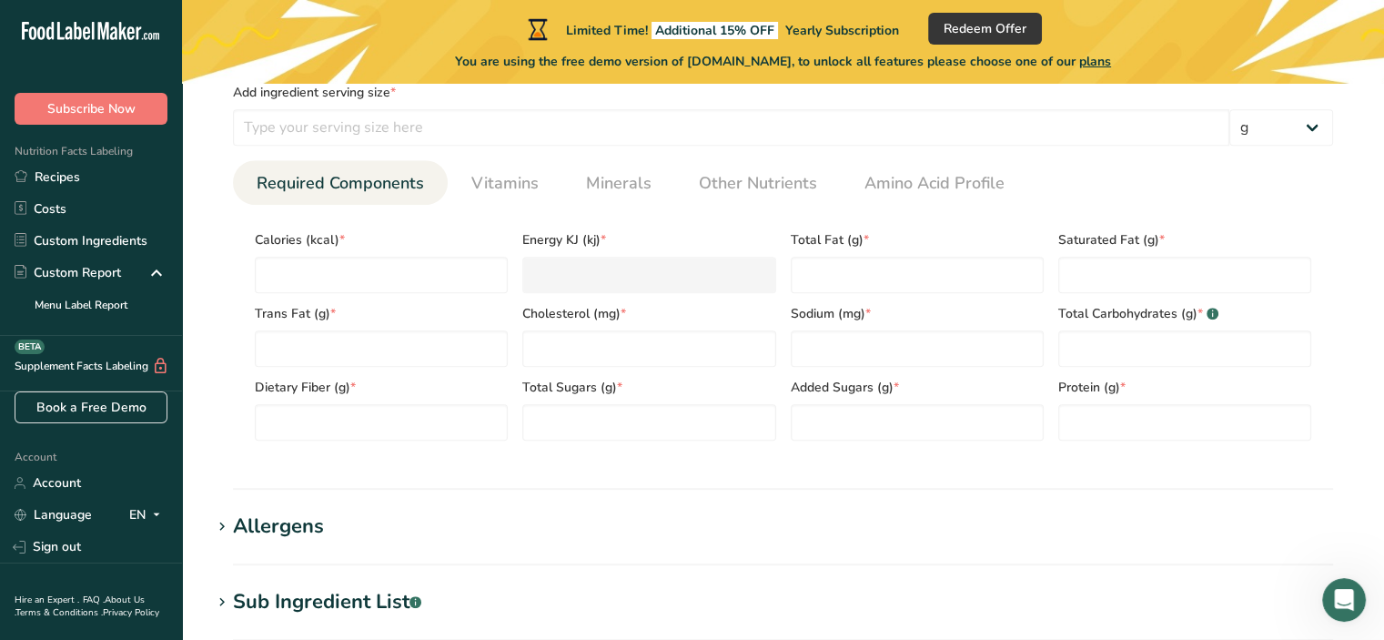
scroll to position [792, 0]
